Goal: Use online tool/utility: Use online tool/utility

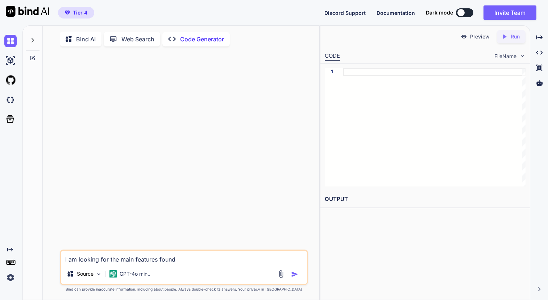
drag, startPoint x: 65, startPoint y: 260, endPoint x: 213, endPoint y: 265, distance: 148.3
click at [213, 264] on textarea "I am looking for the main features found" at bounding box center [184, 256] width 246 height 13
click at [33, 58] on icon at bounding box center [33, 58] width 6 height 6
click at [138, 274] on p "GPT-4o min.." at bounding box center [135, 273] width 31 height 7
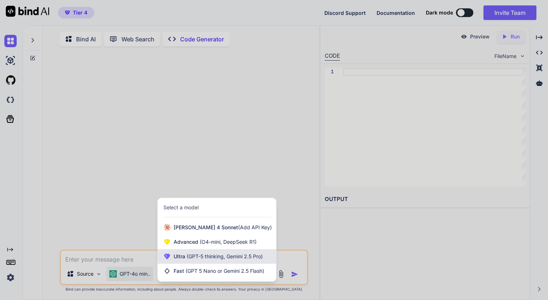
click at [176, 260] on span "Ultra (GPT-5 thinking, Gemini 2.5 Pro)" at bounding box center [218, 256] width 89 height 7
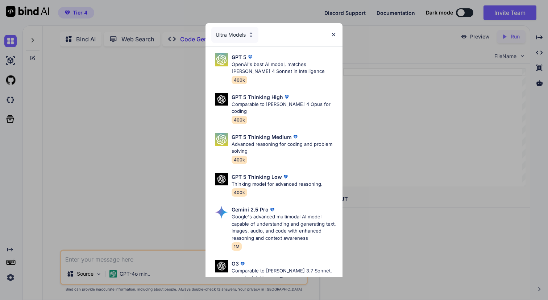
click at [252, 36] on img at bounding box center [251, 35] width 6 height 6
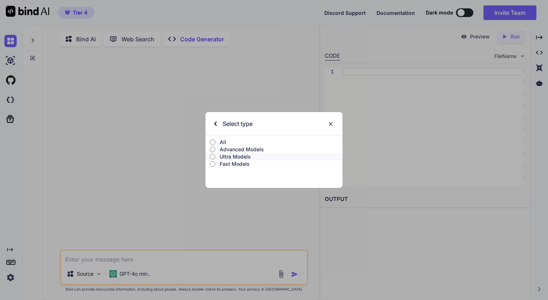
click at [214, 150] on input "Advanced Models" at bounding box center [212, 149] width 5 height 6
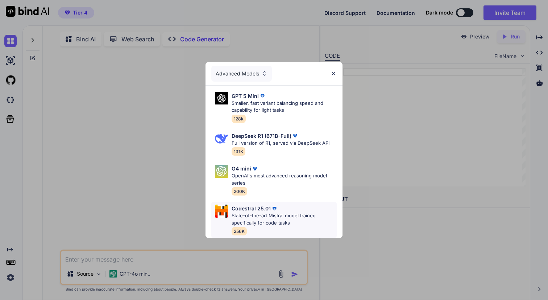
click at [246, 215] on p "State-of-the-art Mistral model trained specifically for code tasks" at bounding box center [284, 219] width 105 height 14
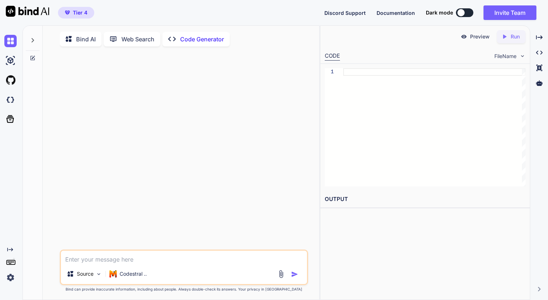
click at [86, 261] on textarea at bounding box center [184, 256] width 246 height 13
paste textarea "Lore IpsU Dolorsitame Consec — Adipiscing EL (Sedd → Eiusmodt → Incididu → Utla…"
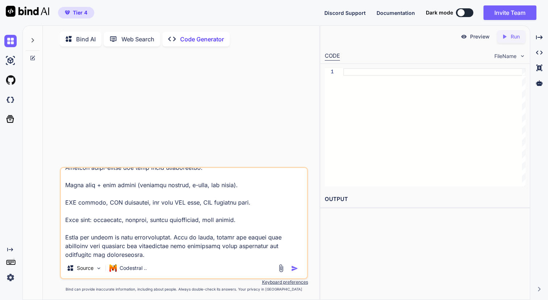
type textarea "Lore IpsU Dolorsitame Consec — Adipiscing EL (Sedd → Eiusmodt → Incididu → Utla…"
click at [294, 270] on img "button" at bounding box center [294, 268] width 7 height 7
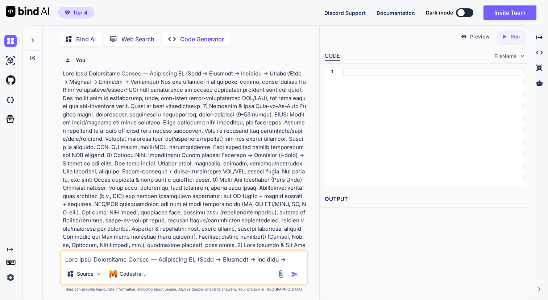
scroll to position [3, 0]
